Goal: Task Accomplishment & Management: Complete application form

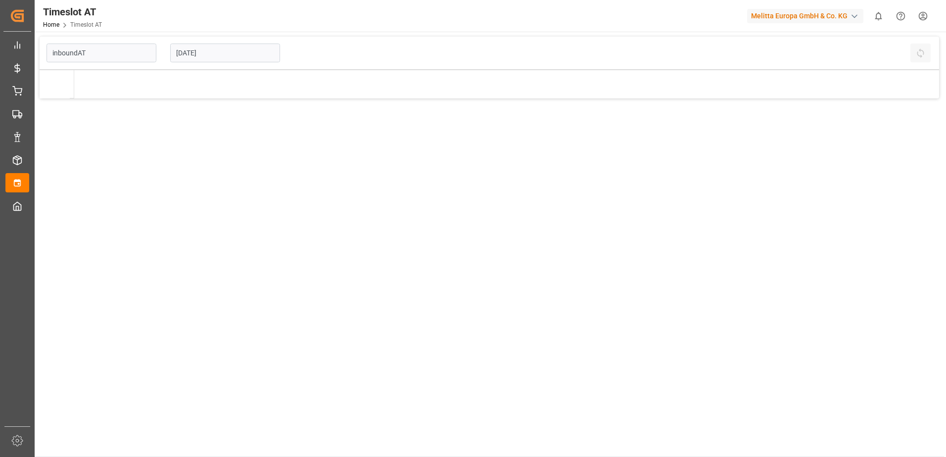
type input "Inbound AT"
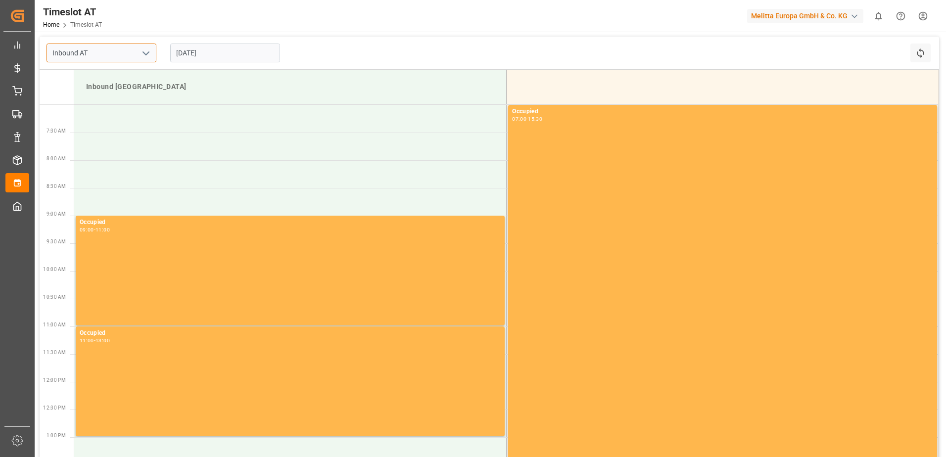
click at [152, 56] on input "Inbound AT" at bounding box center [102, 53] width 110 height 19
click at [150, 51] on icon "open menu" at bounding box center [146, 53] width 12 height 12
click at [150, 51] on icon "close menu" at bounding box center [146, 53] width 12 height 12
click at [237, 54] on input "[DATE]" at bounding box center [225, 53] width 110 height 19
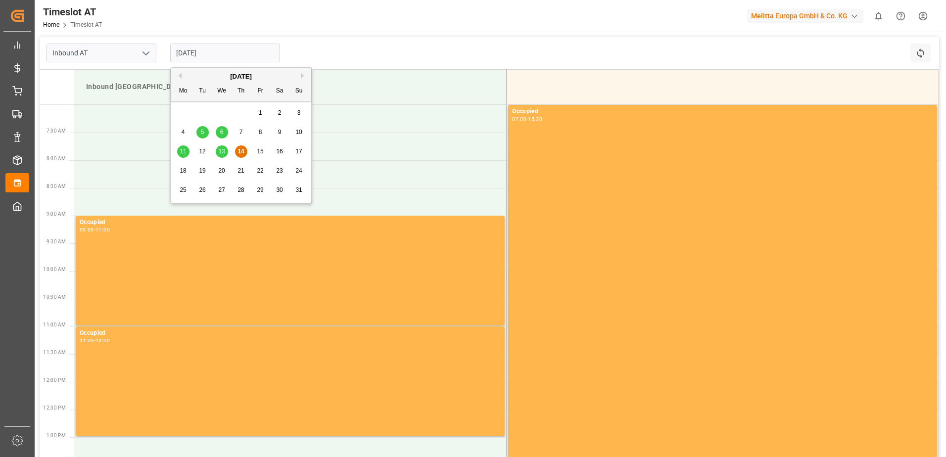
click at [181, 169] on span "18" at bounding box center [183, 170] width 6 height 7
type input "[DATE]"
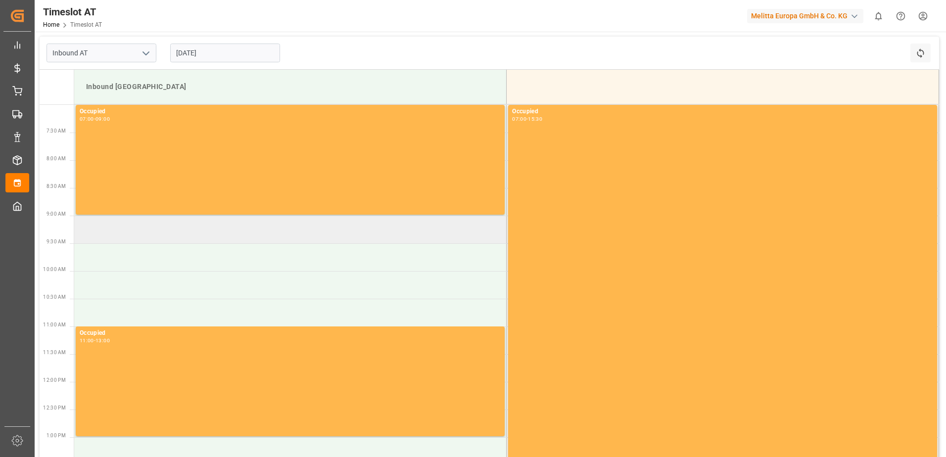
click at [155, 236] on td at bounding box center [290, 230] width 432 height 28
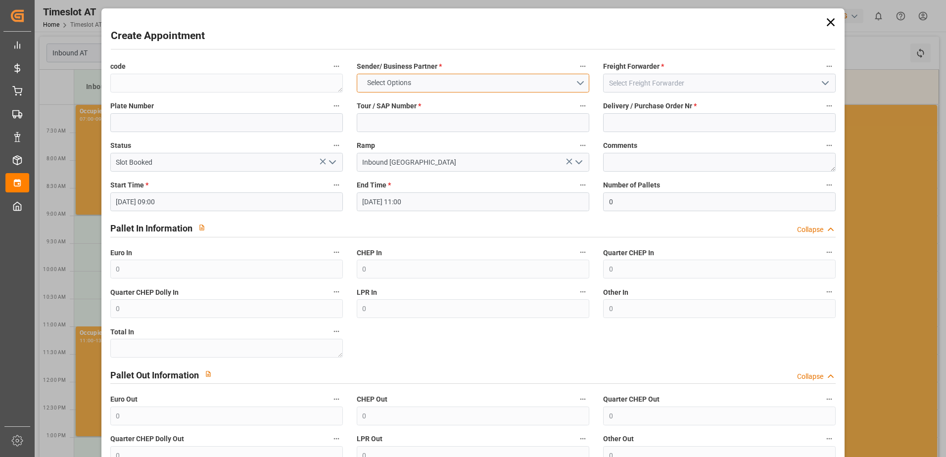
click at [431, 84] on button "Select Options" at bounding box center [473, 83] width 233 height 19
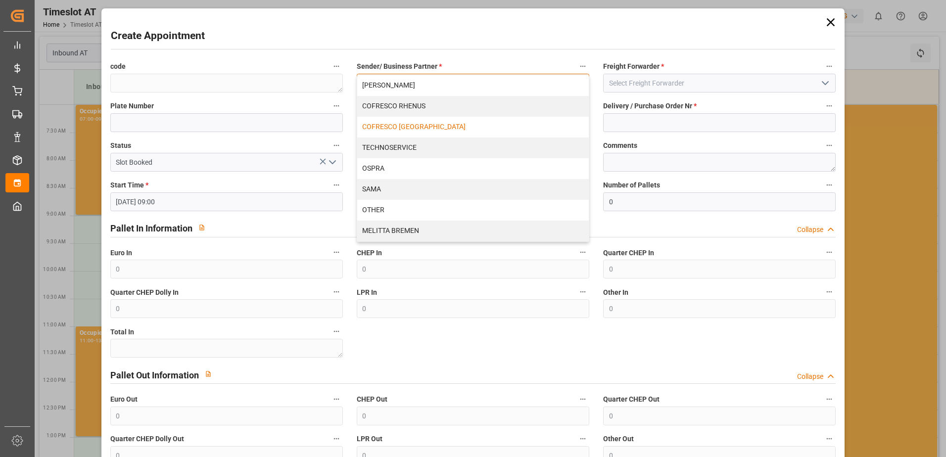
click at [438, 127] on div "COFRESCO [GEOGRAPHIC_DATA]" at bounding box center [473, 127] width 232 height 21
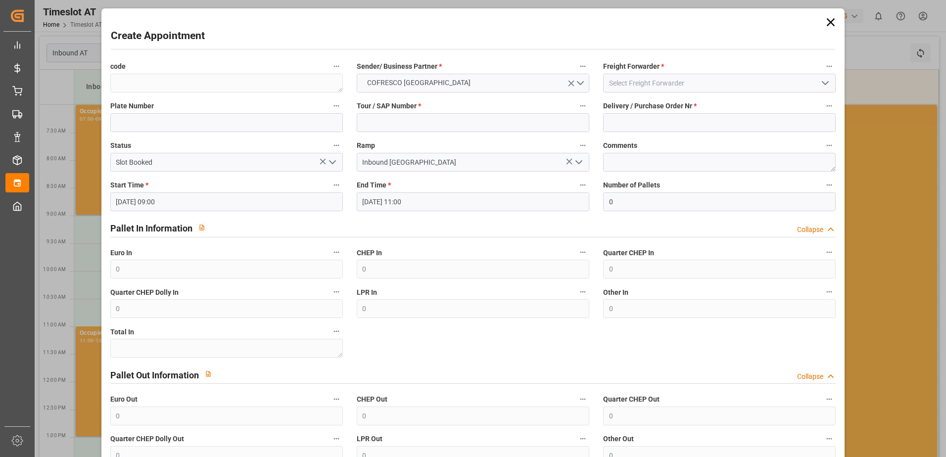
click at [824, 79] on icon "open menu" at bounding box center [825, 83] width 12 height 12
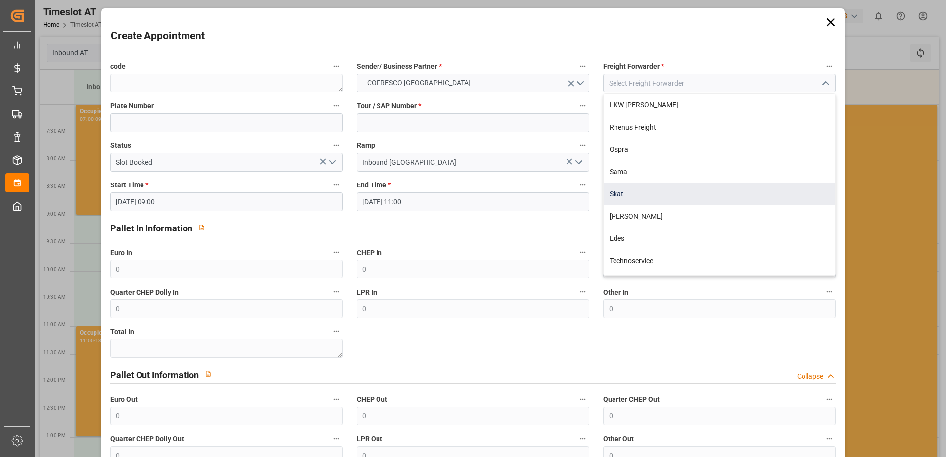
click at [675, 189] on div "Skat" at bounding box center [720, 194] width 232 height 22
type input "Skat"
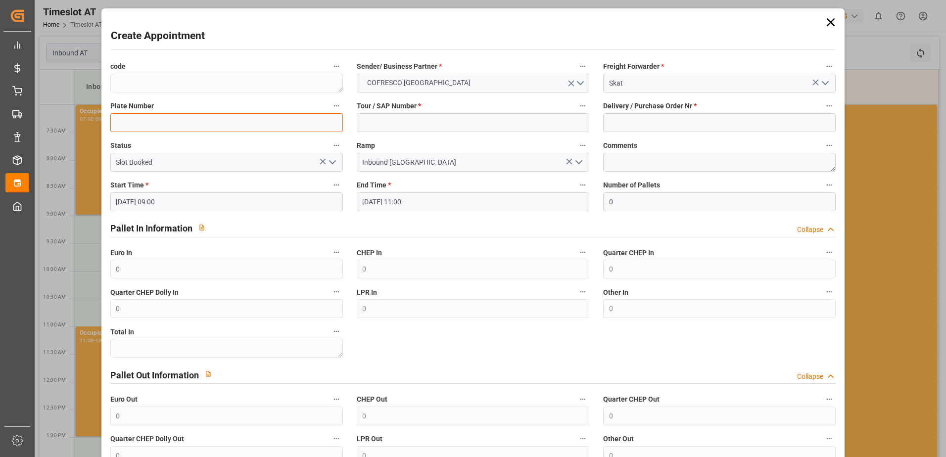
click at [220, 125] on input at bounding box center [226, 122] width 233 height 19
click at [193, 130] on input "WND99750/" at bounding box center [226, 122] width 233 height 19
type input "WND99750/WGM6498P"
click at [506, 128] on input at bounding box center [473, 122] width 233 height 19
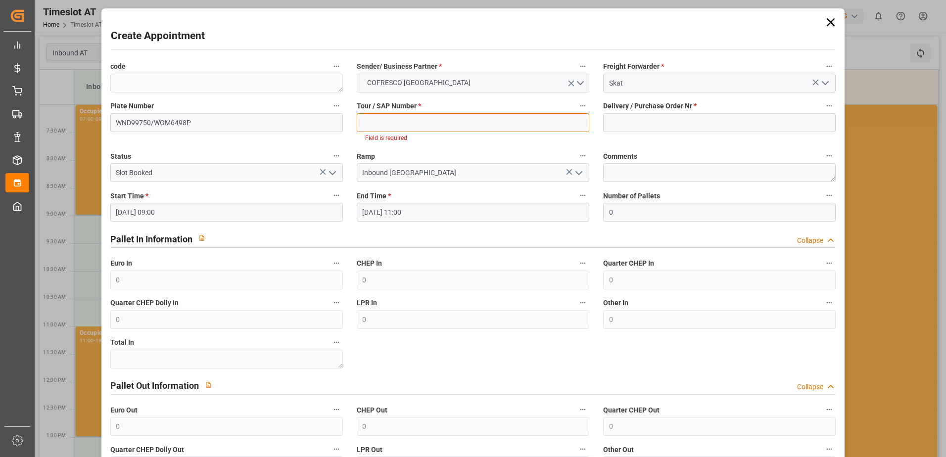
click at [506, 129] on input at bounding box center [473, 122] width 233 height 19
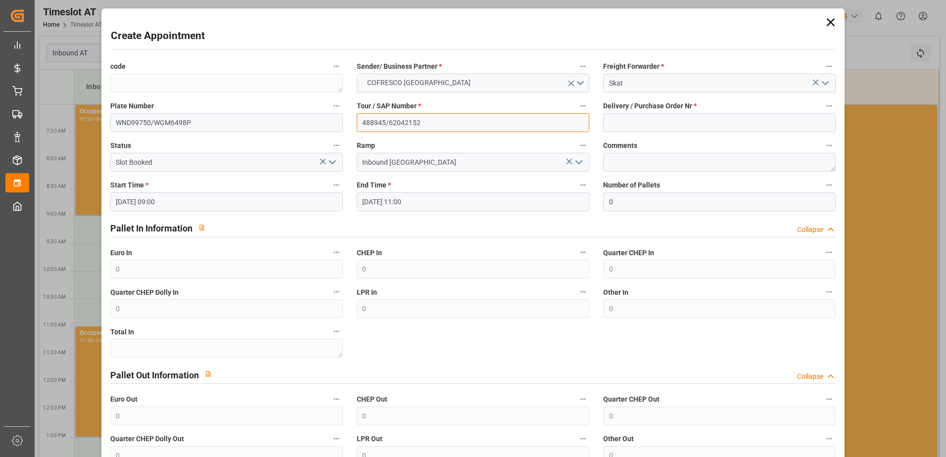
type input "488945/62042152"
click at [643, 124] on input at bounding box center [719, 122] width 233 height 19
click at [386, 123] on input "488945/62042152" at bounding box center [473, 122] width 233 height 19
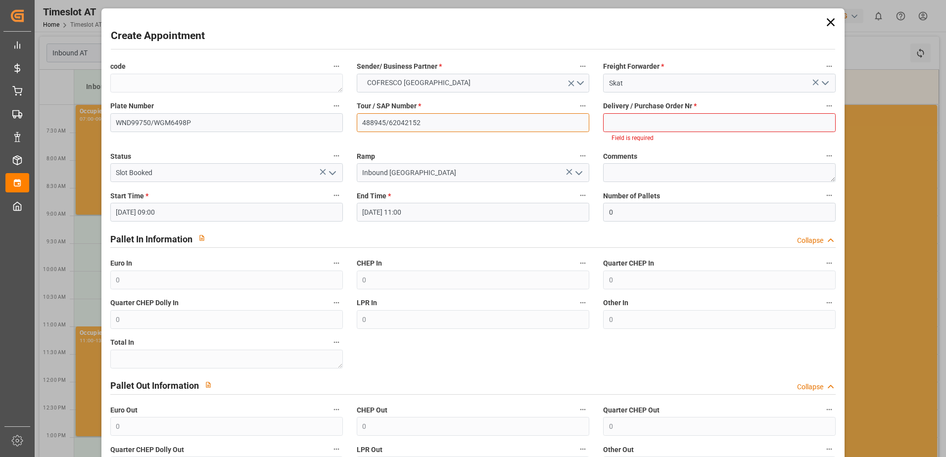
drag, startPoint x: 404, startPoint y: 130, endPoint x: 344, endPoint y: 131, distance: 59.4
click at [344, 131] on div "code Sender/ Business Partner * COFRESCO [GEOGRAPHIC_DATA] Freight Forwarder * …" at bounding box center [473, 287] width 740 height 463
click at [401, 125] on input at bounding box center [473, 122] width 233 height 19
type input "62042152"
click at [646, 129] on input at bounding box center [719, 122] width 233 height 19
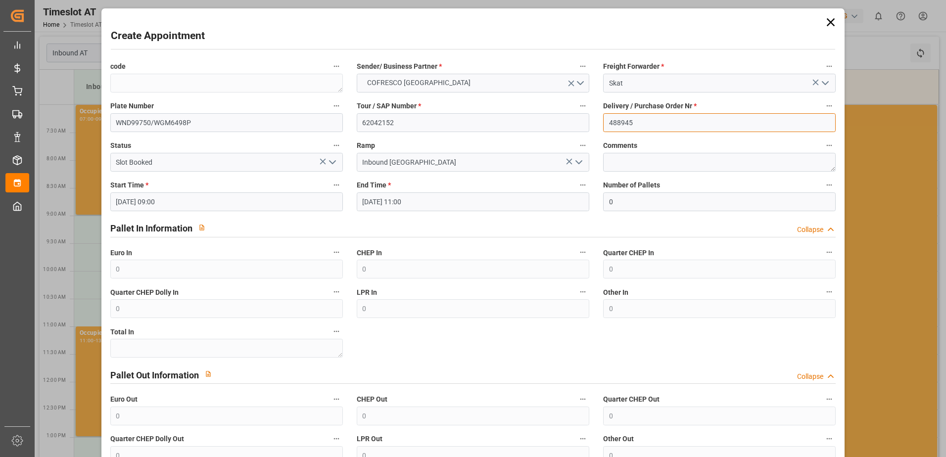
type input "488945"
click at [332, 160] on icon "open menu" at bounding box center [333, 162] width 12 height 12
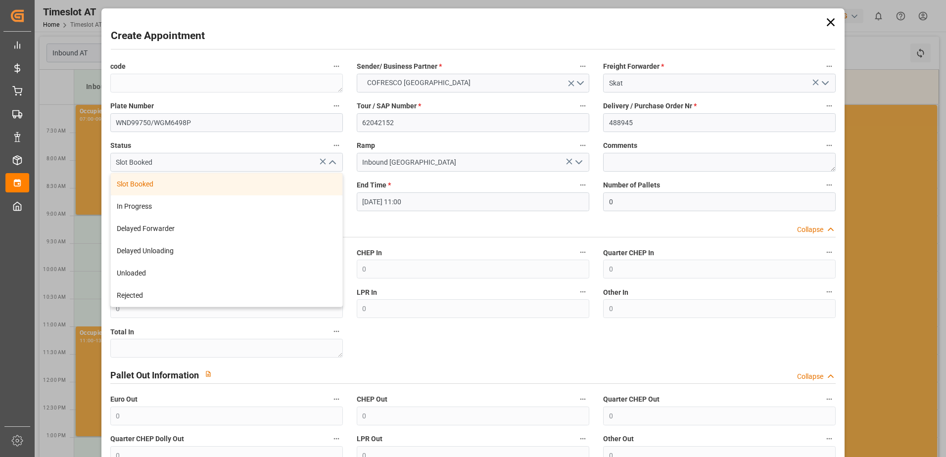
click at [308, 176] on div "Slot Booked" at bounding box center [227, 184] width 232 height 22
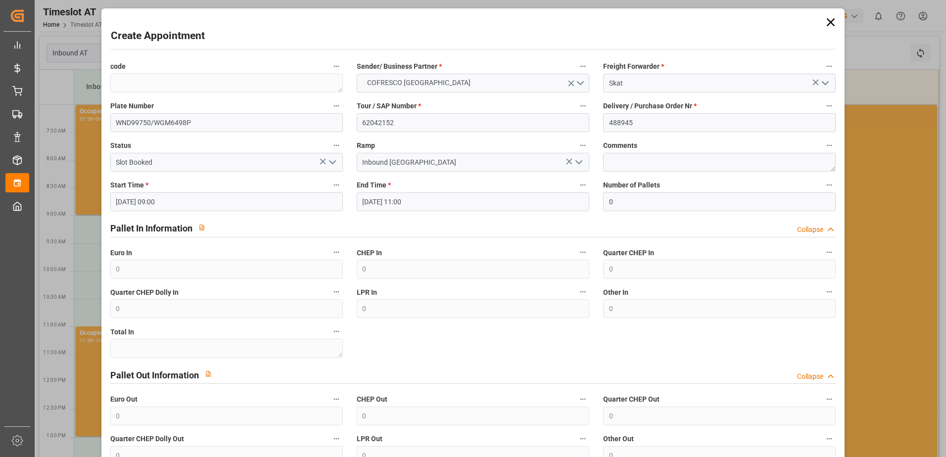
click at [579, 159] on icon "open menu" at bounding box center [579, 162] width 12 height 12
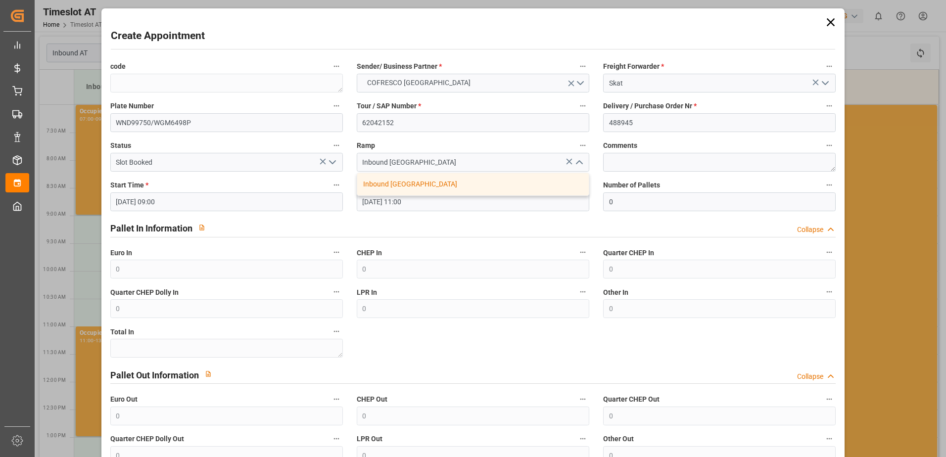
click at [579, 159] on icon "close menu" at bounding box center [579, 162] width 12 height 12
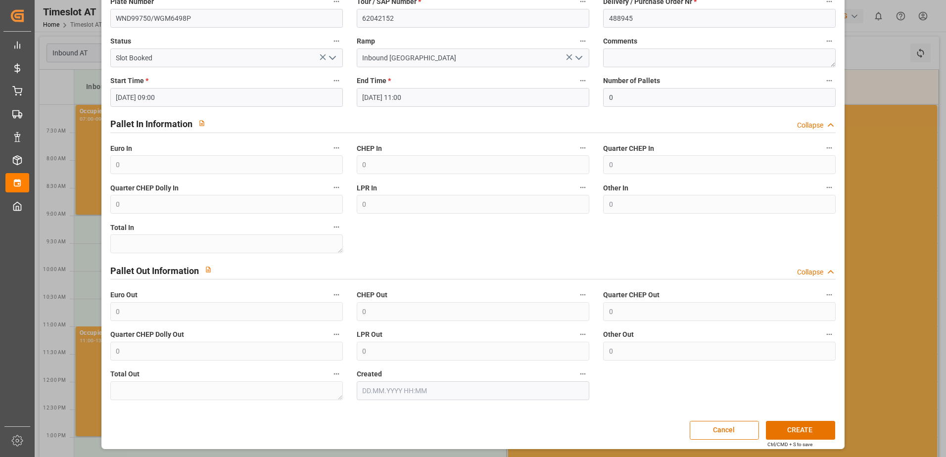
scroll to position [105, 0]
click at [801, 434] on button "CREATE" at bounding box center [800, 429] width 69 height 19
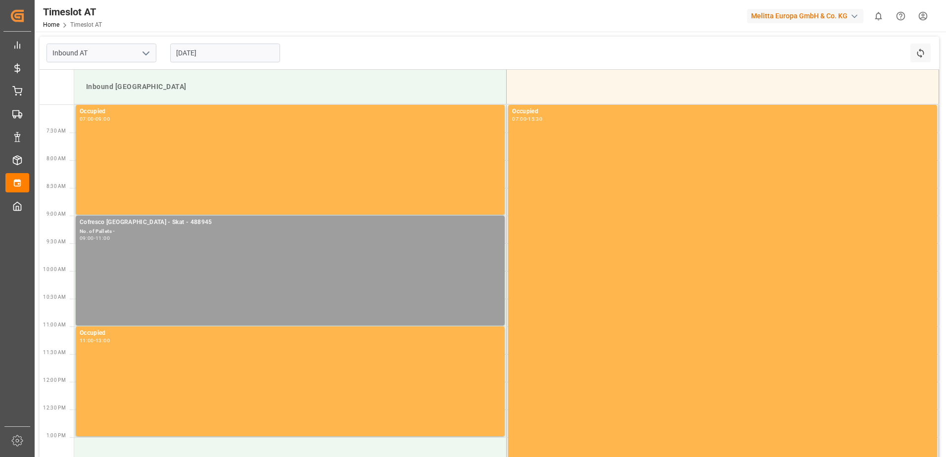
click at [210, 236] on div "09:00 - 11:00" at bounding box center [290, 238] width 421 height 5
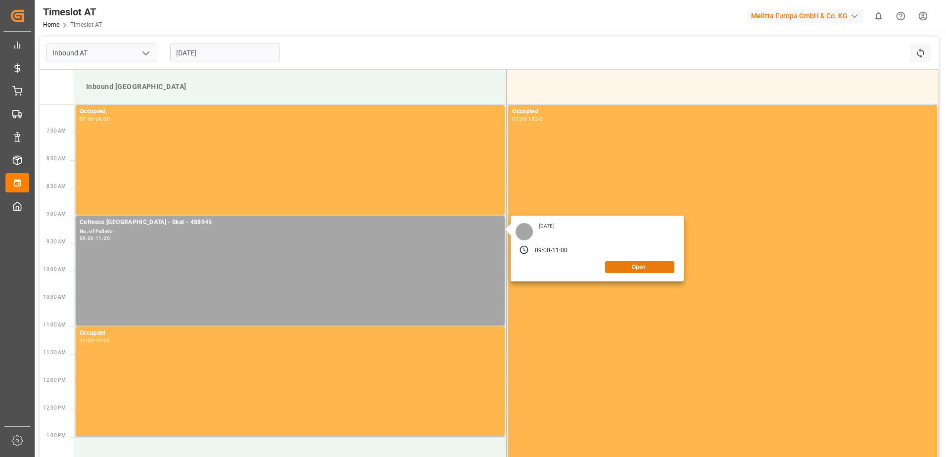
click at [636, 268] on button "Open" at bounding box center [639, 267] width 69 height 12
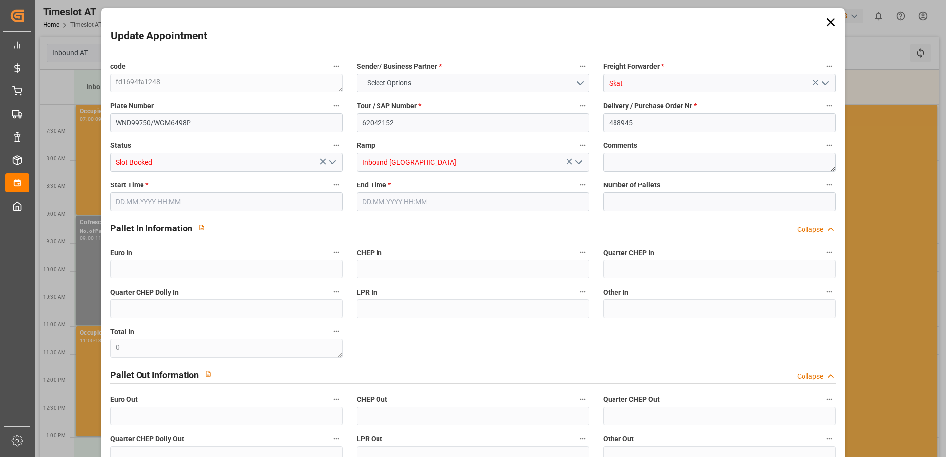
type input "0"
type input "[DATE] 09:00"
type input "[DATE] 11:00"
type input "[DATE] 09:17"
click at [287, 205] on input "[DATE] 09:00" at bounding box center [226, 201] width 233 height 19
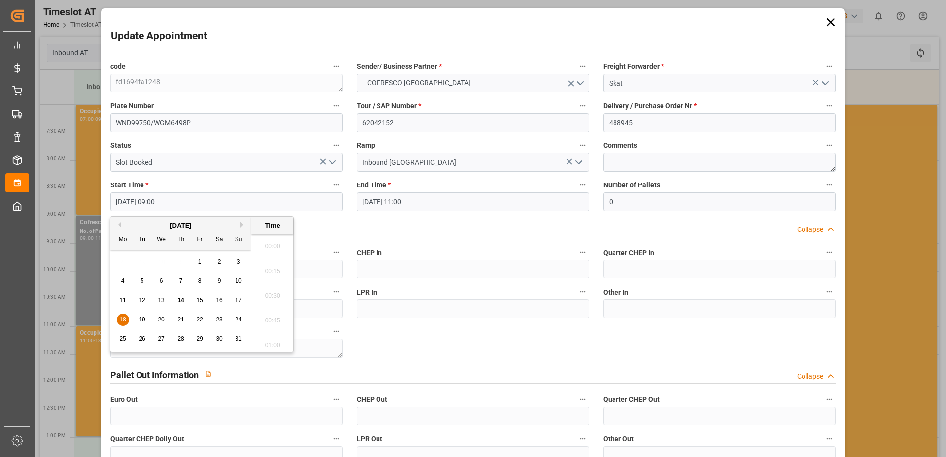
scroll to position [844, 0]
click at [159, 321] on span "20" at bounding box center [161, 319] width 6 height 7
drag, startPoint x: 408, startPoint y: 226, endPoint x: 413, endPoint y: 219, distance: 8.2
click at [409, 226] on div "Pallet In Information Collapse" at bounding box center [473, 227] width 726 height 19
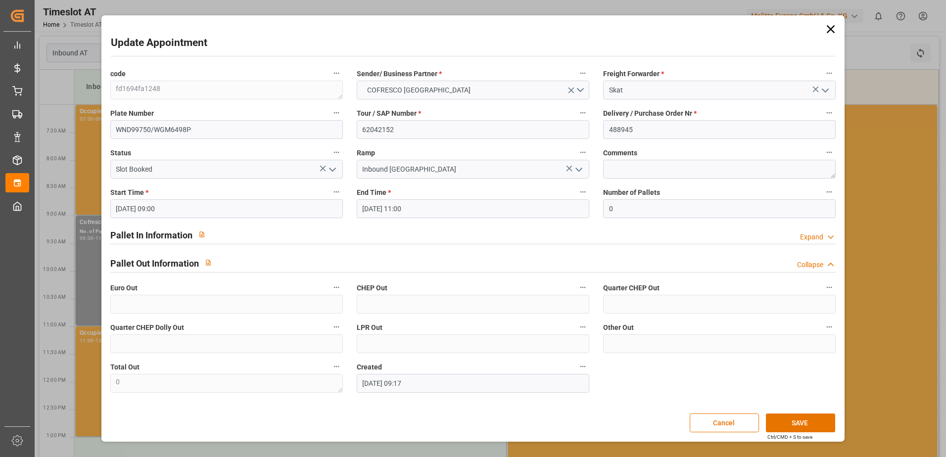
click at [408, 213] on input "[DATE] 11:00" at bounding box center [473, 208] width 233 height 19
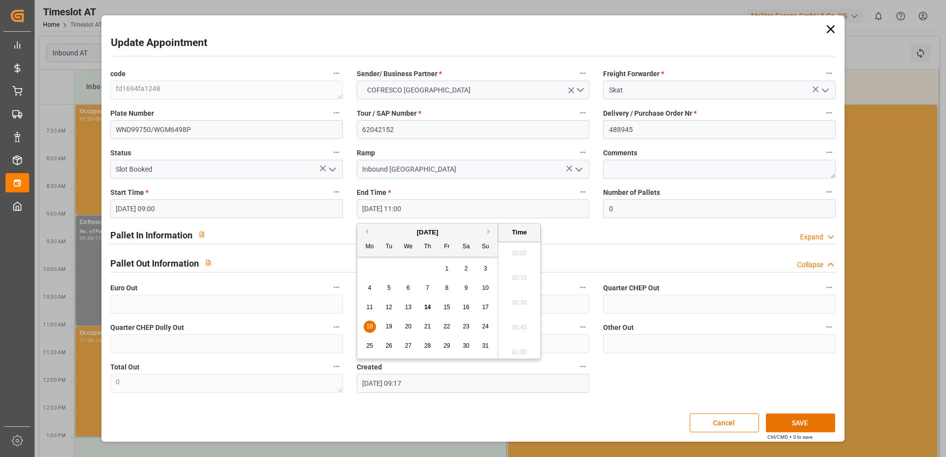
scroll to position [1042, 0]
click at [265, 214] on div "Start Time * [DATE] 09:00" at bounding box center [226, 202] width 246 height 40
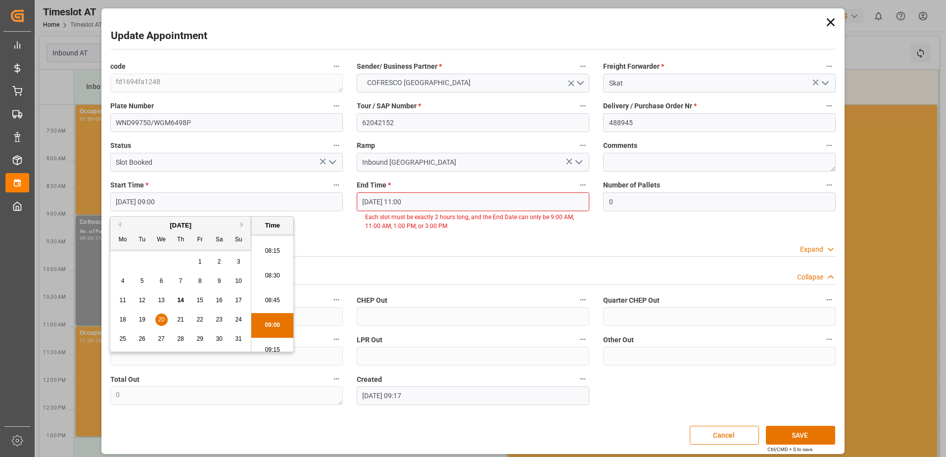
scroll to position [795, 0]
click at [273, 243] on li "08:00" at bounding box center [272, 243] width 42 height 25
click at [265, 201] on input "[DATE] 08:00" at bounding box center [226, 201] width 233 height 19
click at [276, 299] on li "09:00" at bounding box center [272, 292] width 42 height 25
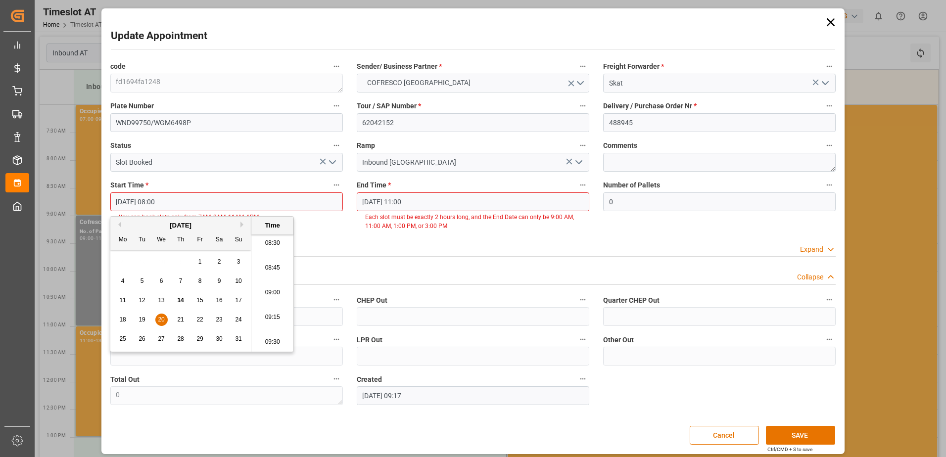
type input "[DATE] 09:00"
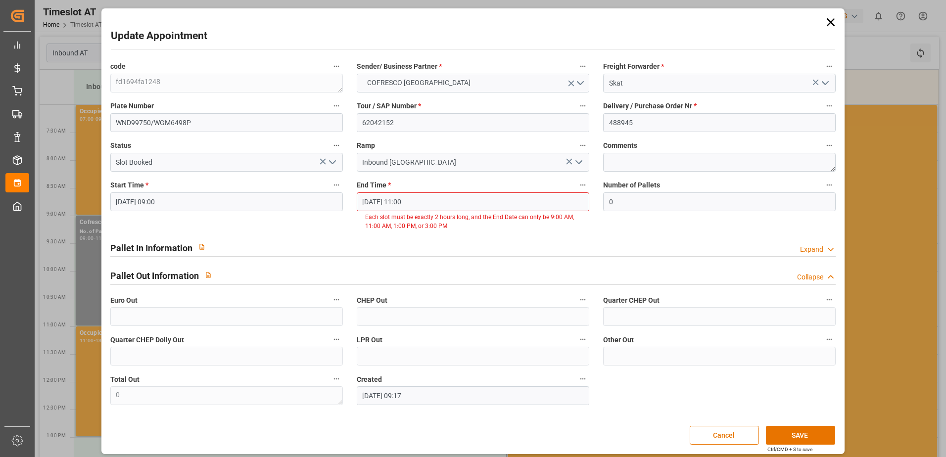
click at [436, 203] on input "[DATE] 11:00" at bounding box center [473, 201] width 233 height 19
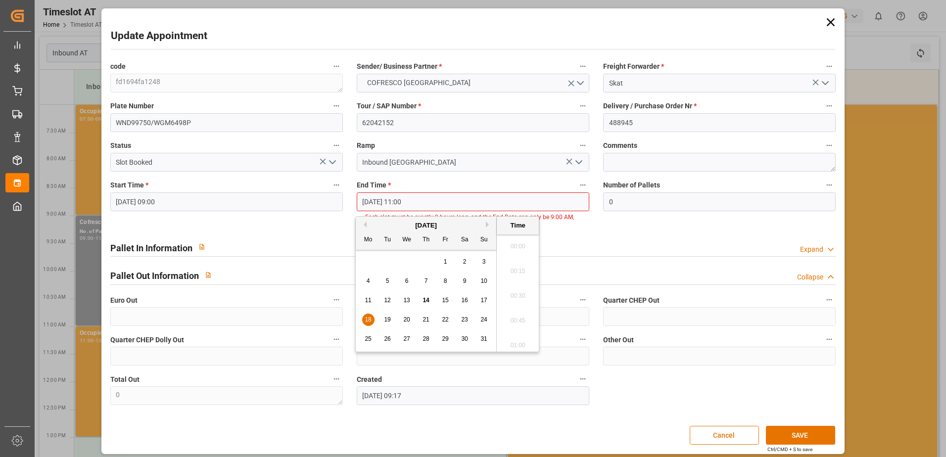
scroll to position [1042, 0]
click at [409, 321] on span "20" at bounding box center [406, 319] width 6 height 7
type input "[DATE] 11:00"
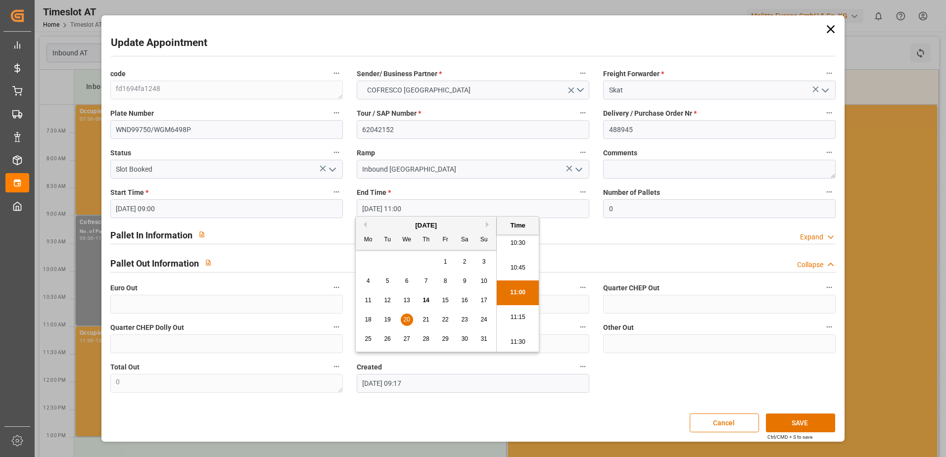
click at [518, 288] on li "11:00" at bounding box center [518, 292] width 42 height 25
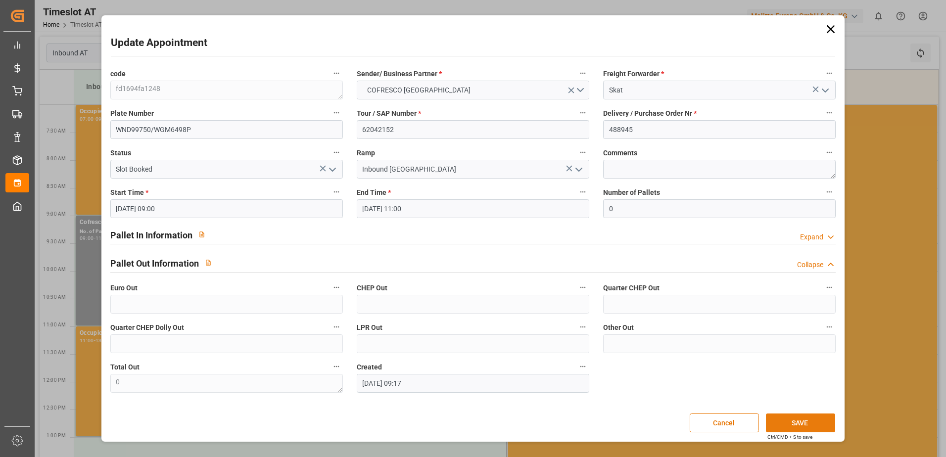
click at [790, 417] on button "SAVE" at bounding box center [800, 423] width 69 height 19
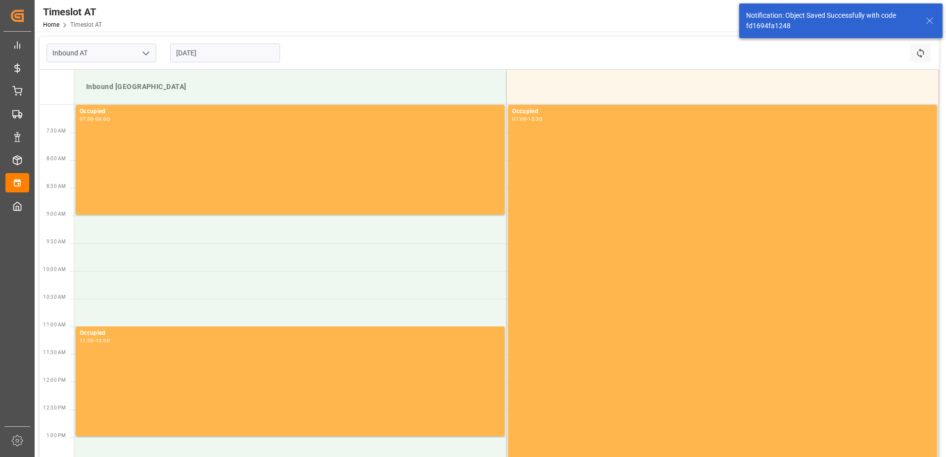
click at [238, 52] on input "[DATE]" at bounding box center [225, 53] width 110 height 19
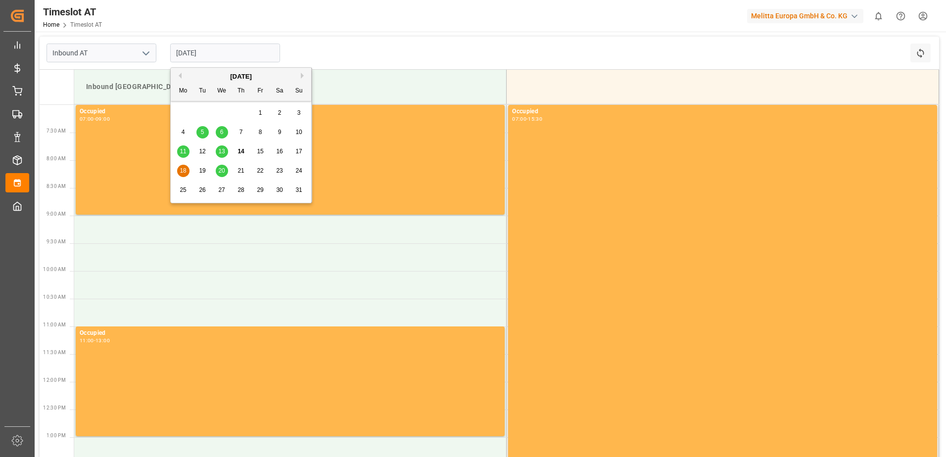
click at [227, 174] on div "20" at bounding box center [222, 171] width 12 height 12
type input "[DATE]"
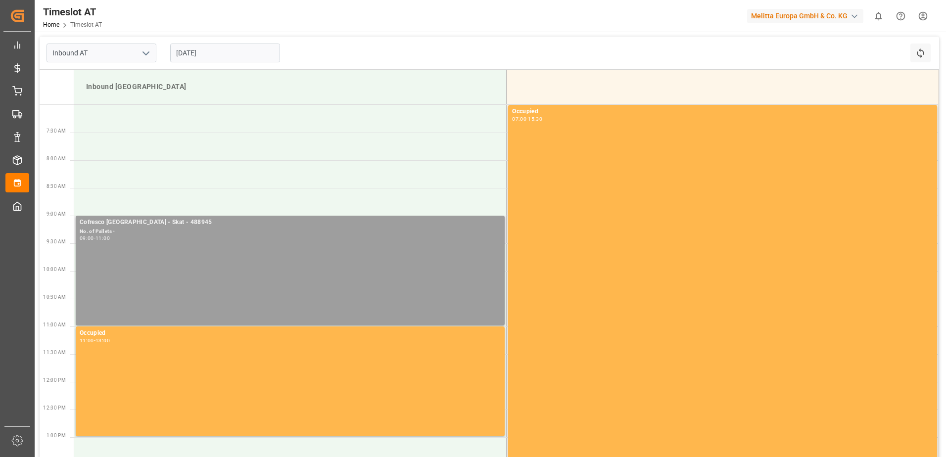
click at [166, 238] on div "09:00 - 11:00" at bounding box center [290, 238] width 421 height 5
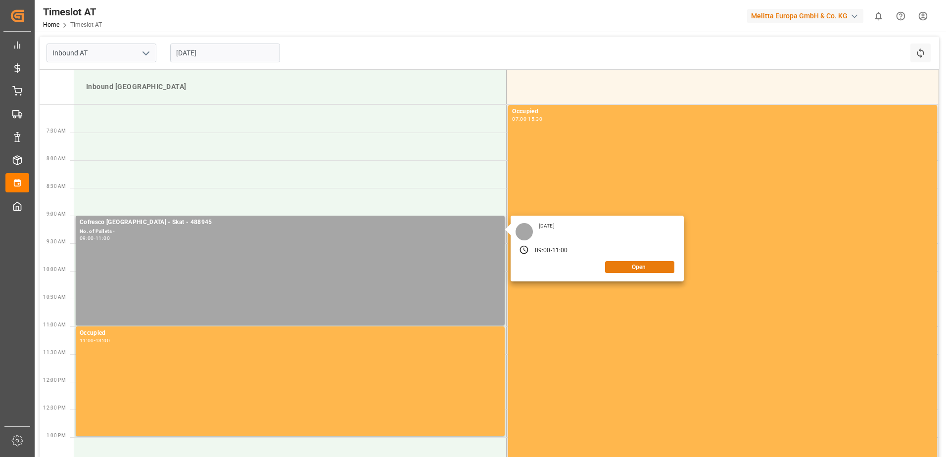
click at [630, 267] on button "Open" at bounding box center [639, 267] width 69 height 12
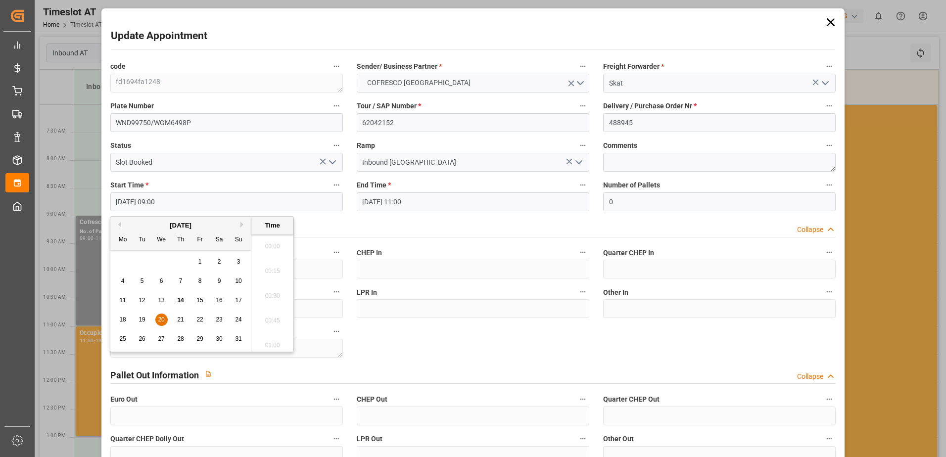
click at [313, 205] on input "[DATE] 09:00" at bounding box center [226, 201] width 233 height 19
click at [457, 198] on input "[DATE] 11:00" at bounding box center [473, 201] width 233 height 19
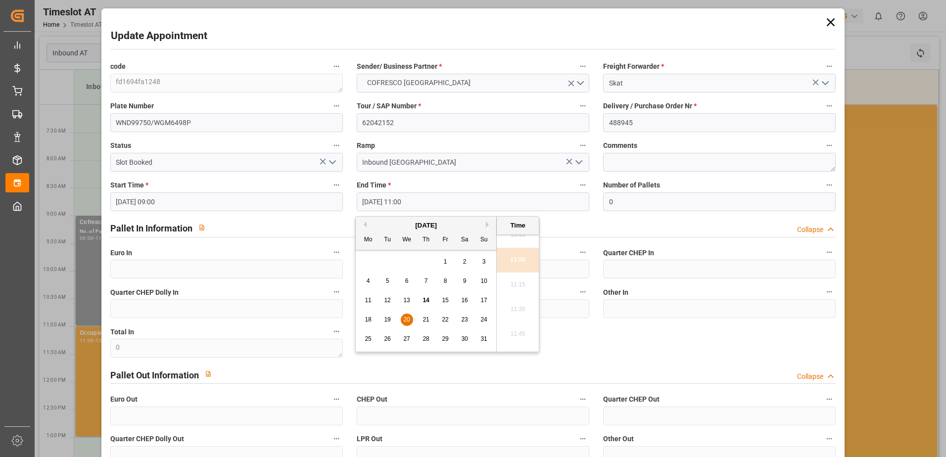
scroll to position [1191, 0]
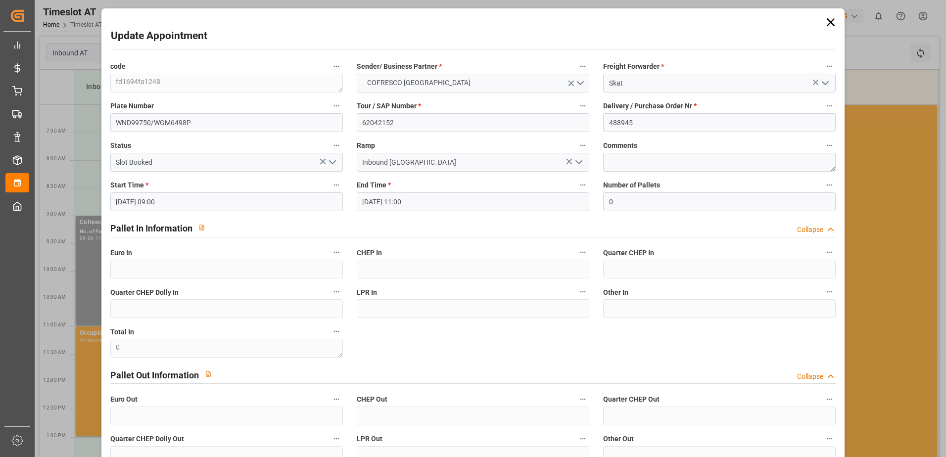
click at [508, 186] on label "End Time *" at bounding box center [473, 186] width 233 height 14
click at [576, 186] on button "End Time *" at bounding box center [582, 185] width 13 height 13
click at [827, 23] on div at bounding box center [473, 228] width 946 height 457
click at [303, 205] on input "[DATE] 09:00" at bounding box center [226, 201] width 233 height 19
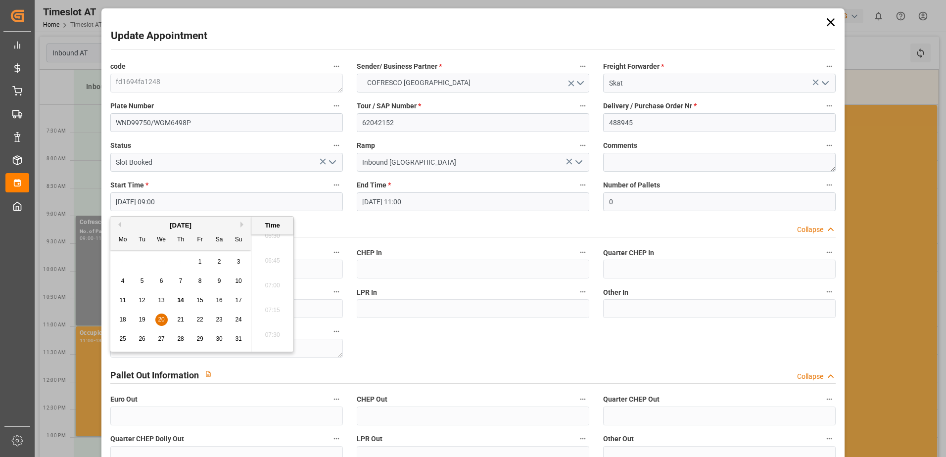
scroll to position [647, 0]
click at [271, 269] on ul "00:00 00:15 00:30 00:45 01:00 01:15 01:30 01:45 02:00 02:15 02:30 02:45 03:00 0…" at bounding box center [272, 292] width 42 height 117
drag, startPoint x: 271, startPoint y: 269, endPoint x: 270, endPoint y: 294, distance: 24.8
click at [270, 294] on ul "00:00 00:15 00:30 00:45 01:00 01:15 01:30 01:45 02:00 02:15 02:30 02:45 03:00 0…" at bounding box center [272, 292] width 42 height 117
click at [160, 320] on span "20" at bounding box center [161, 319] width 6 height 7
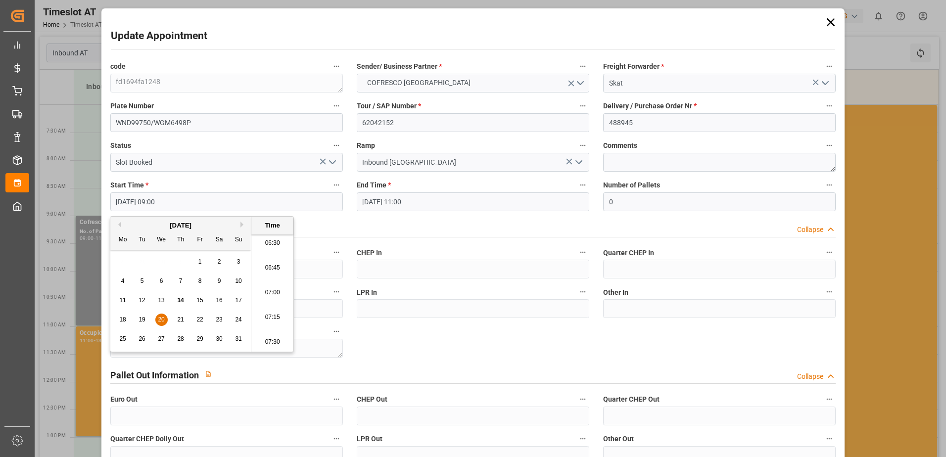
click at [272, 286] on li "07:00" at bounding box center [272, 292] width 42 height 25
type input "[DATE] 07:00"
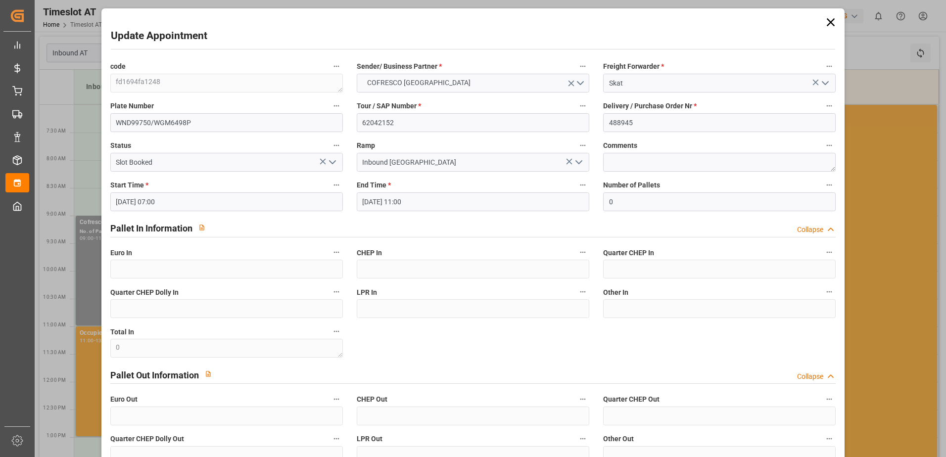
click at [422, 197] on input "[DATE] 11:00" at bounding box center [473, 201] width 233 height 19
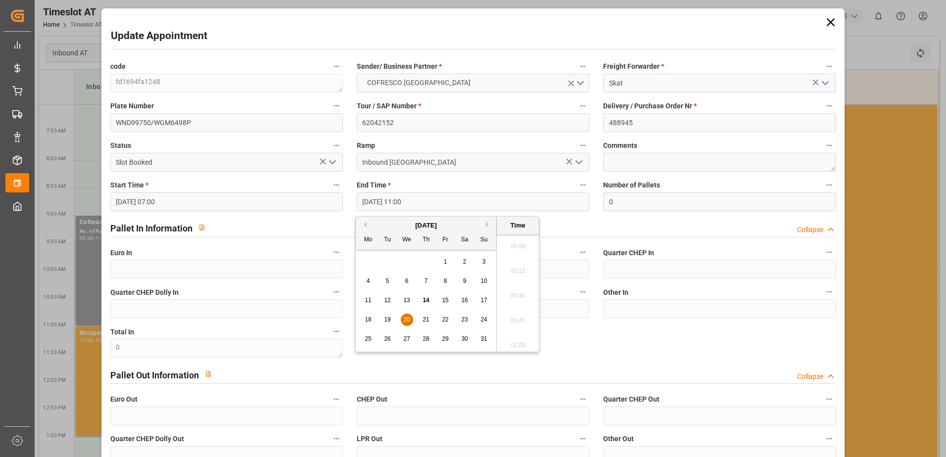
scroll to position [1042, 0]
click at [411, 320] on div "20" at bounding box center [407, 320] width 12 height 12
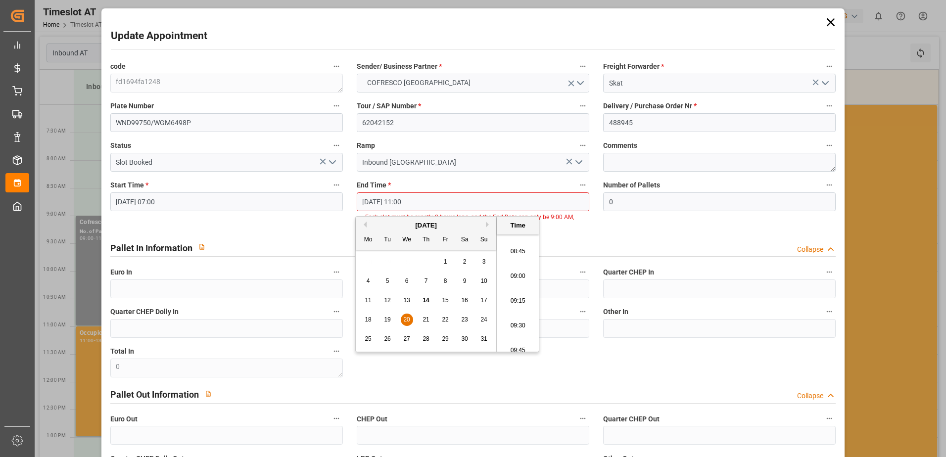
scroll to position [795, 0]
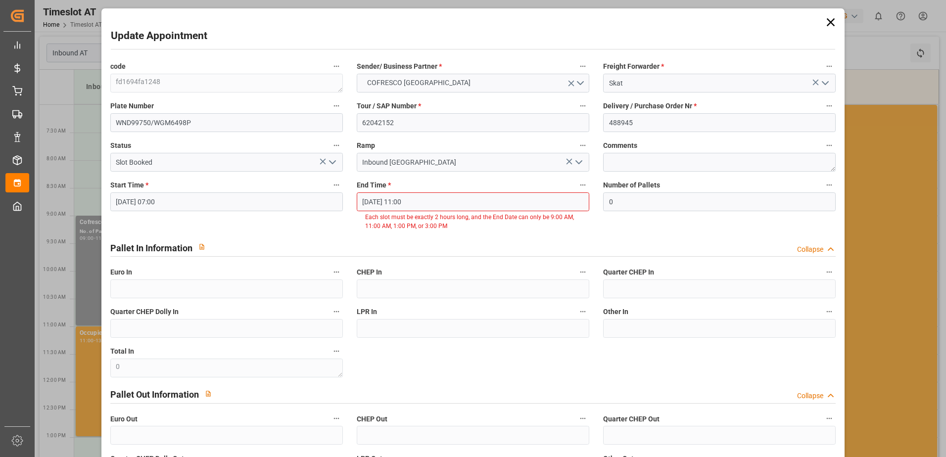
click at [585, 221] on ul "Each slot must be exactly 2 hours long, and the End Date can only be 9:00 AM, 1…" at bounding box center [473, 222] width 233 height 18
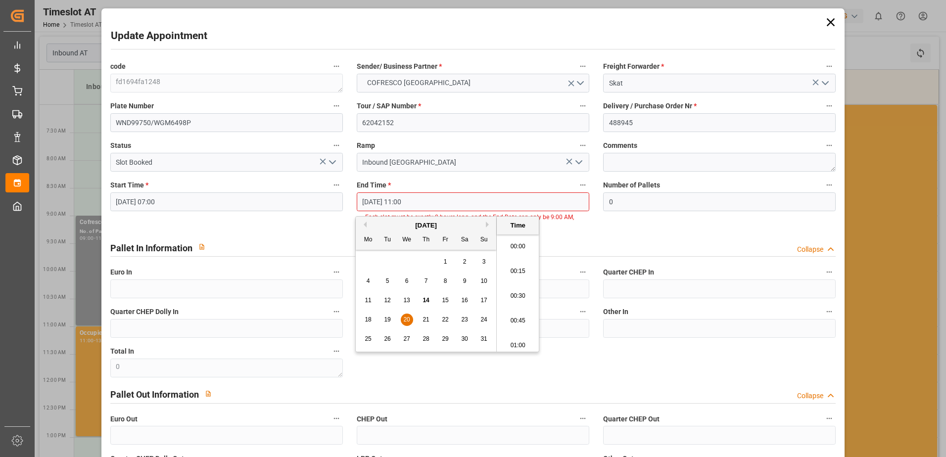
click at [577, 201] on input "[DATE] 11:00" at bounding box center [473, 201] width 233 height 19
click at [518, 245] on li "09:00" at bounding box center [518, 243] width 42 height 25
type input "[DATE] 09:00"
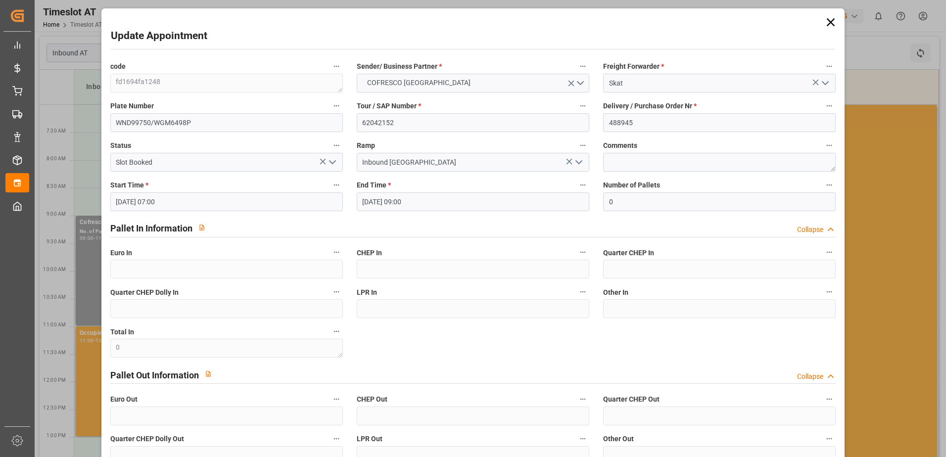
click at [607, 223] on div "Pallet In Information Collapse" at bounding box center [473, 227] width 726 height 19
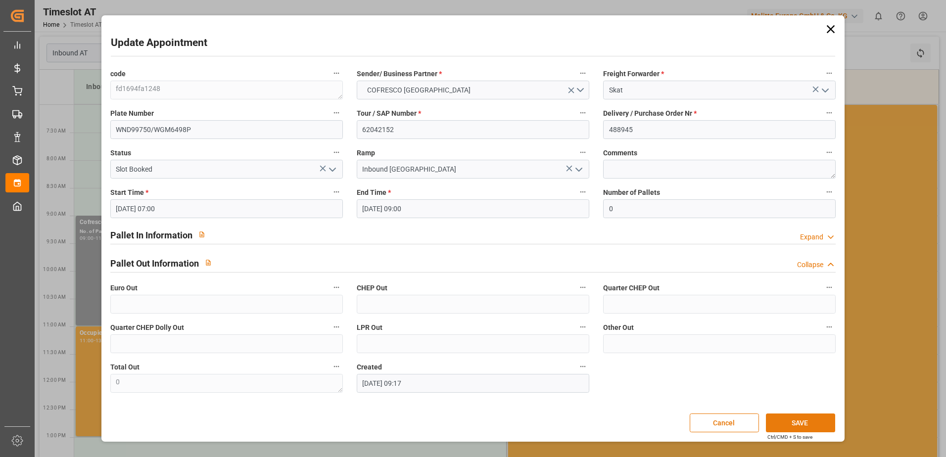
click at [800, 415] on div "Update Appointment code fd1694fa1248 Sender/ Business Partner * COFRESCO [GEOGR…" at bounding box center [473, 228] width 739 height 421
click at [801, 422] on button "SAVE" at bounding box center [800, 423] width 69 height 19
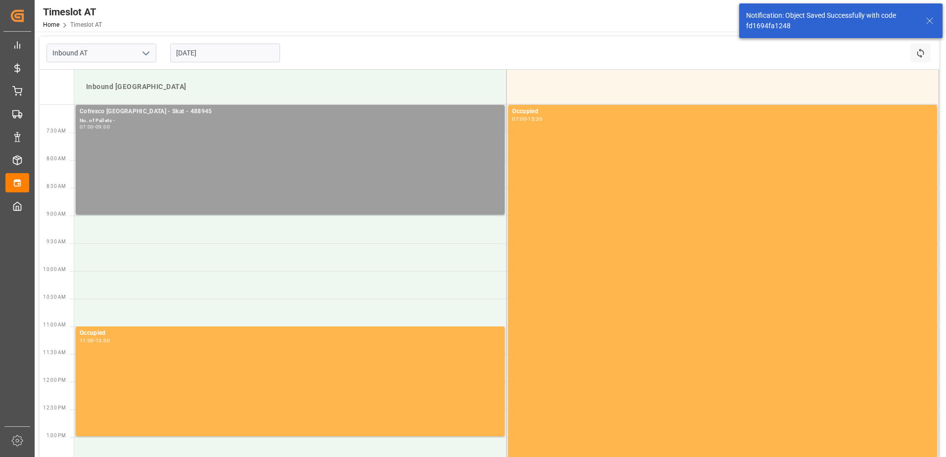
click at [329, 177] on div "Cofresco [GEOGRAPHIC_DATA] - Skat - 488945 No. of Pallets - 07:00 - 09:00" at bounding box center [290, 160] width 421 height 106
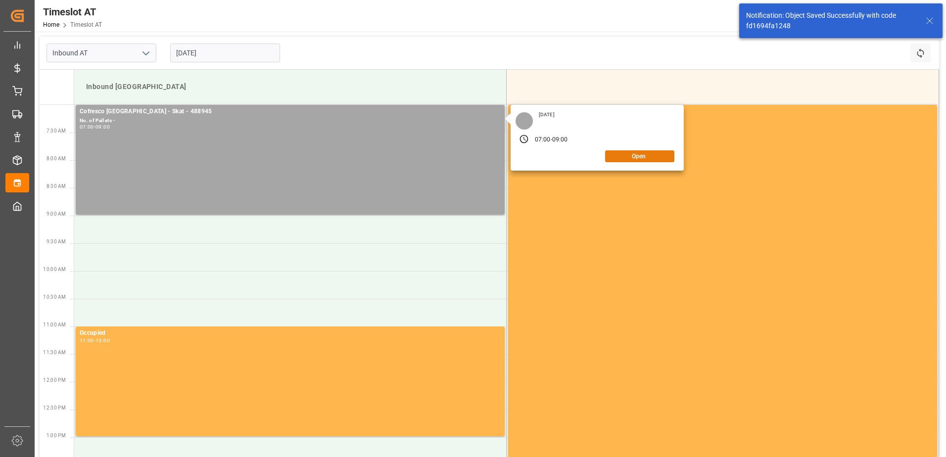
click at [648, 154] on button "Open" at bounding box center [639, 156] width 69 height 12
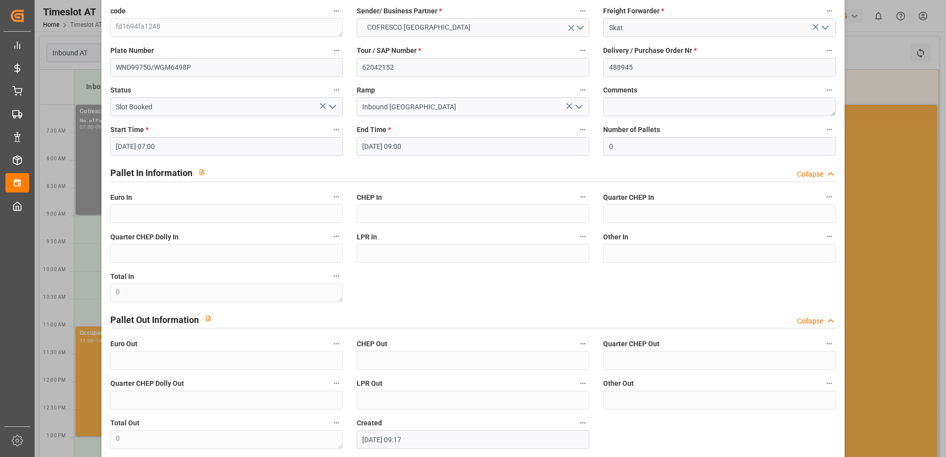
scroll to position [105, 0]
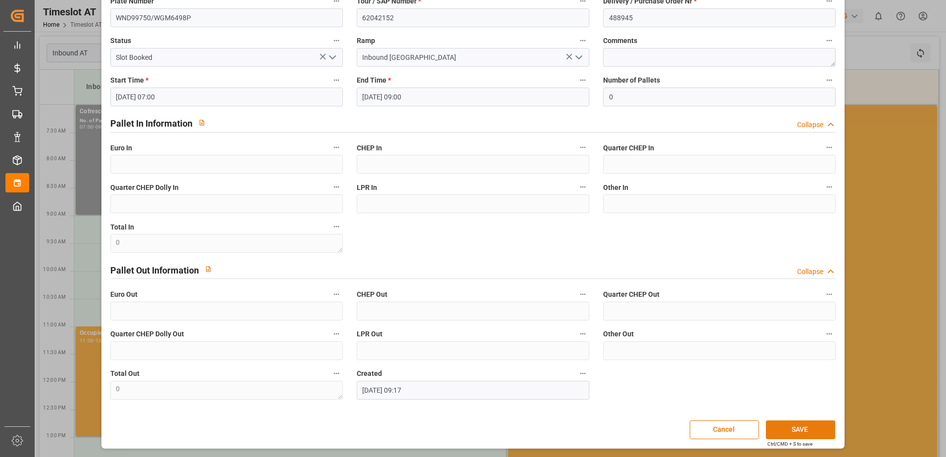
click at [796, 429] on button "SAVE" at bounding box center [800, 429] width 69 height 19
